Goal: Transaction & Acquisition: Purchase product/service

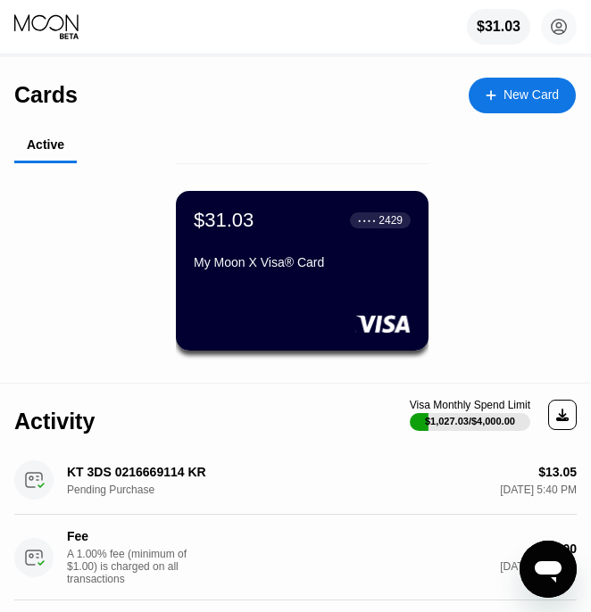
click at [293, 269] on div "My Moon X Visa® Card" at bounding box center [302, 262] width 217 height 14
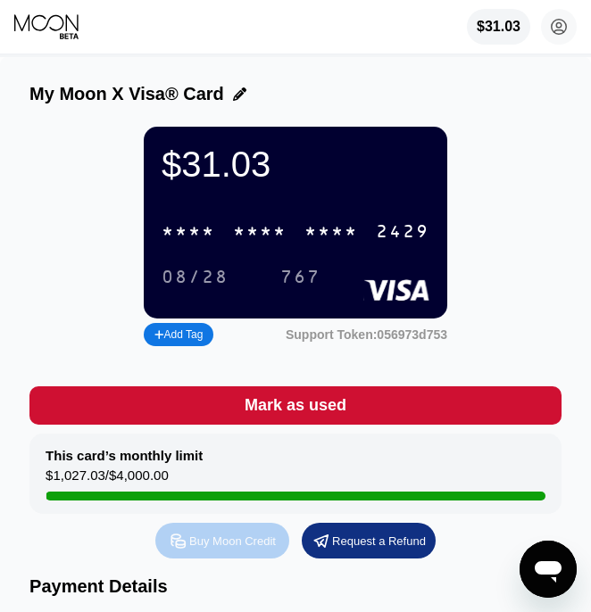
click at [224, 559] on div "Buy Moon Credit" at bounding box center [222, 541] width 134 height 36
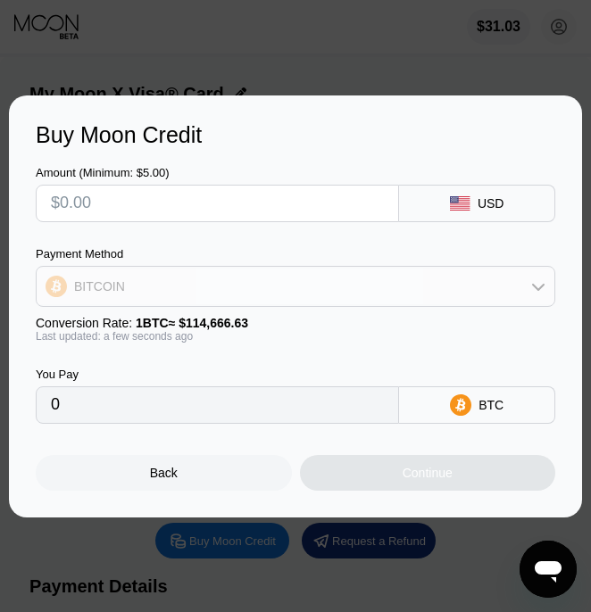
click at [145, 287] on div "BITCOIN" at bounding box center [296, 287] width 518 height 36
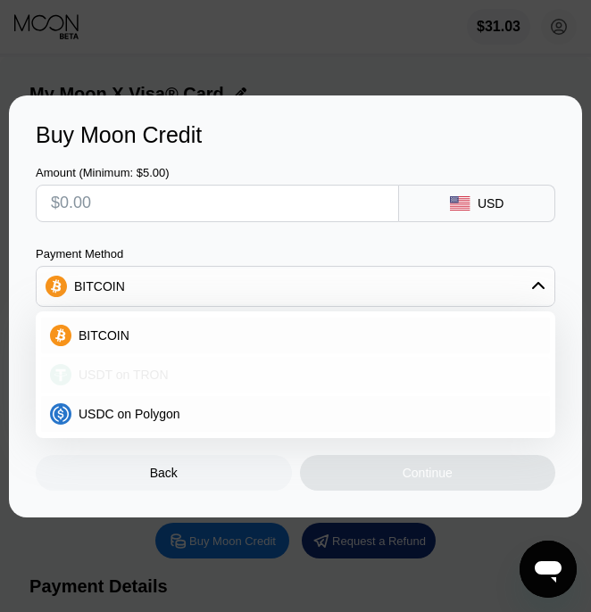
click at [140, 369] on span "USDT on TRON" at bounding box center [124, 375] width 90 height 14
type input "0.00"
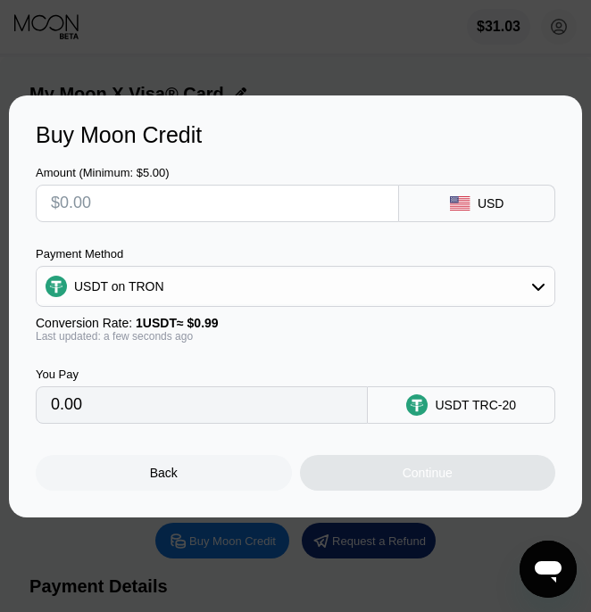
click at [134, 208] on input "text" at bounding box center [217, 204] width 333 height 36
type input "$100"
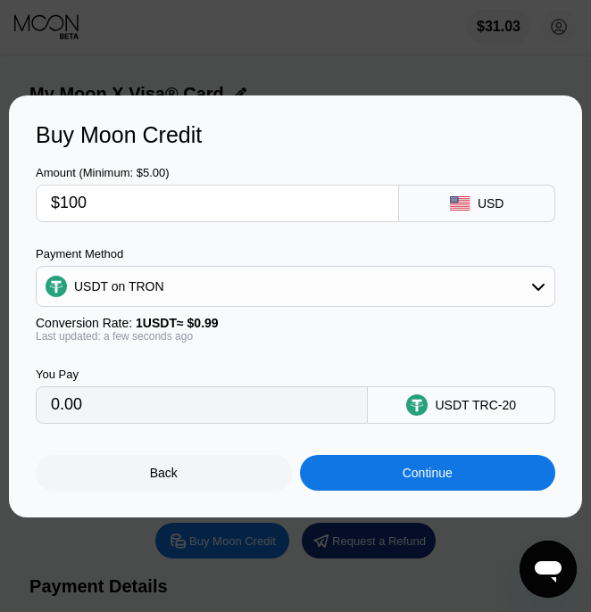
type input "101.01"
type input "$100"
click at [413, 474] on div "Continue" at bounding box center [427, 473] width 50 height 14
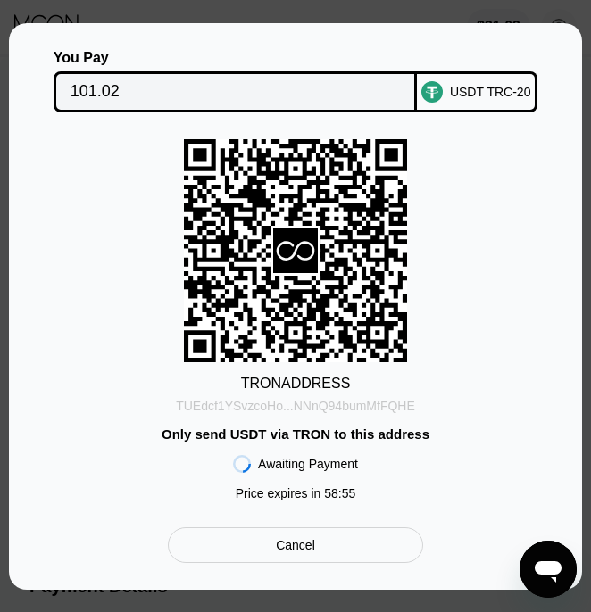
click at [318, 410] on div "TUEdcf1YSvzcoHo...NNnQ94bumMfFQHE" at bounding box center [295, 406] width 239 height 14
click at [86, 272] on div "TRON ADDRESS TUEdcf1YSvzcoHo...NNnQ94bumMfFQHE Only send USDT via TRON to this …" at bounding box center [295, 324] width 519 height 370
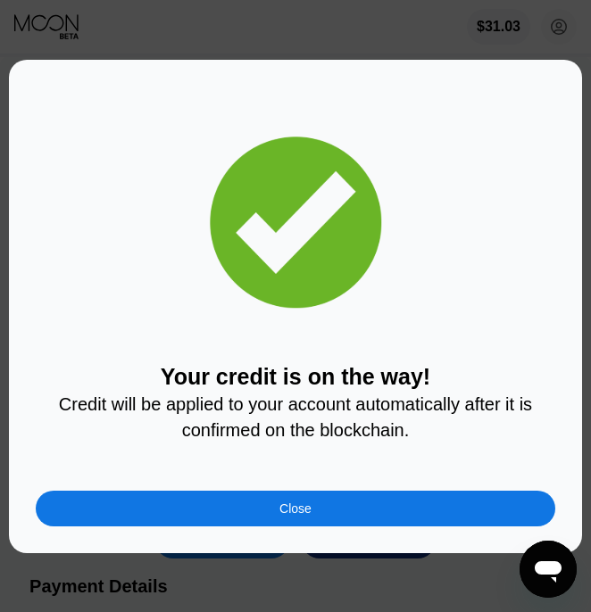
drag, startPoint x: 417, startPoint y: 510, endPoint x: 406, endPoint y: 46, distance: 463.3
click at [417, 508] on div "Close" at bounding box center [295, 509] width 519 height 36
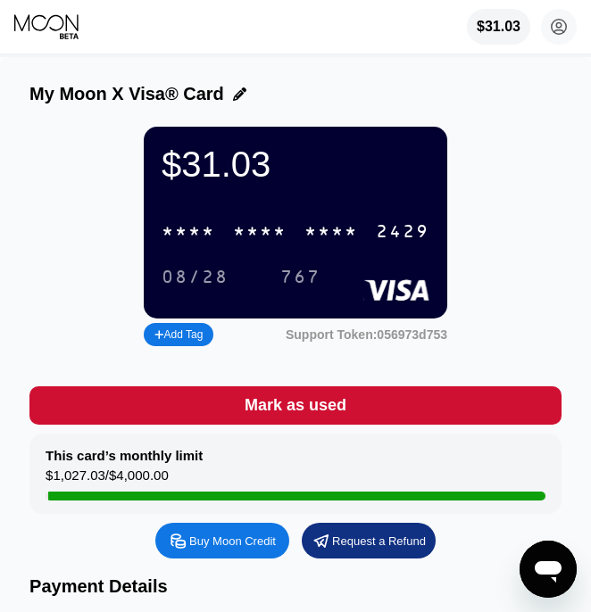
click at [326, 250] on div "* * * * * * * * * * * * 2429" at bounding box center [295, 231] width 289 height 37
click at [437, 177] on div "$31.03 4513 6500 2413 2429 08/28 767" at bounding box center [295, 223] width 303 height 192
click at [417, 597] on div "Payment Details" at bounding box center [295, 586] width 532 height 21
click at [299, 241] on div "* * * * * * * * * * * * 2429" at bounding box center [295, 231] width 289 height 37
drag, startPoint x: 540, startPoint y: 138, endPoint x: 581, endPoint y: 139, distance: 41.1
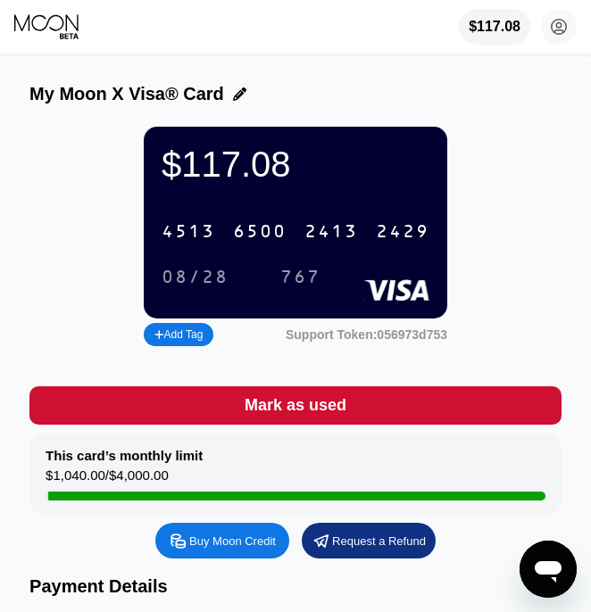
click at [540, 138] on div "$117.08 4513 6500 2413 2429 08/28 767 Add Tag Support Token: 056973d753" at bounding box center [295, 239] width 532 height 224
click at [504, 145] on div "$117.08 4513 6500 2413 2429 08/28 767 Add Tag Support Token: 056973d753" at bounding box center [295, 239] width 532 height 224
drag, startPoint x: 510, startPoint y: 104, endPoint x: 586, endPoint y: 159, distance: 94.6
click at [510, 104] on div "My Moon X Visa® Card" at bounding box center [295, 94] width 532 height 21
click at [523, 162] on div "$117.08 4513 6500 2413 2429 08/28 767 Add Tag Support Token: 056973d753" at bounding box center [295, 239] width 532 height 224
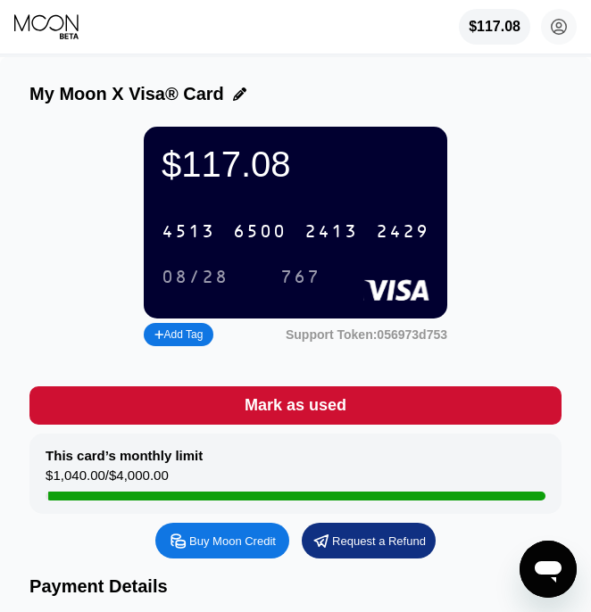
click at [552, 211] on div "$117.08 4513 6500 2413 2429 08/28 767 Add Tag Support Token: 056973d753" at bounding box center [295, 239] width 532 height 224
click at [296, 245] on div "* * * * * * * * * * * * 2429" at bounding box center [295, 231] width 289 height 37
click at [83, 559] on div "Buy Moon Credit Request a Refund" at bounding box center [295, 541] width 532 height 36
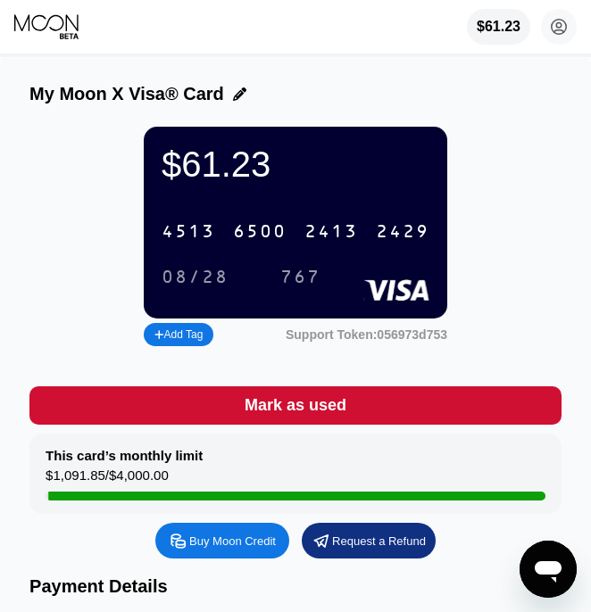
drag, startPoint x: 519, startPoint y: 124, endPoint x: 539, endPoint y: 123, distance: 19.7
click at [494, 154] on div "$61.23 4513 6500 2413 2429 08/28 767 Add Tag Support Token: 056973d753" at bounding box center [295, 239] width 532 height 224
click at [484, 559] on div "Buy Moon Credit Request a Refund" at bounding box center [295, 541] width 532 height 36
